Goal: Find specific page/section: Find specific page/section

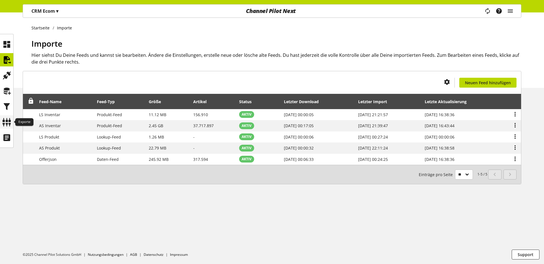
click at [7, 123] on icon at bounding box center [6, 122] width 9 height 11
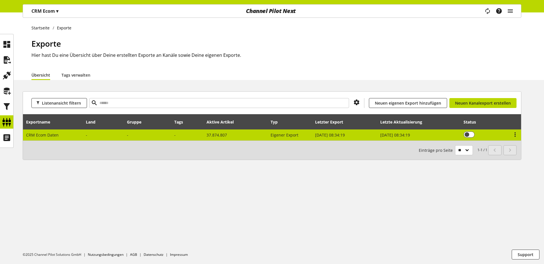
click at [105, 137] on td at bounding box center [103, 135] width 41 height 11
select select "********"
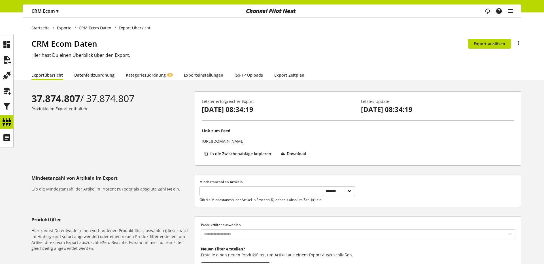
click at [98, 75] on link "Datenfeldzuordnung" at bounding box center [94, 75] width 40 height 6
